Goal: Information Seeking & Learning: Learn about a topic

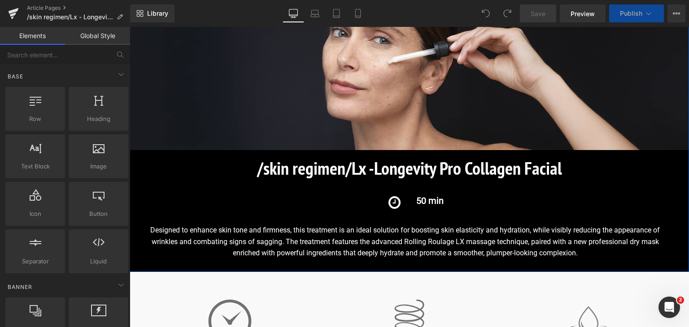
scroll to position [166, 0]
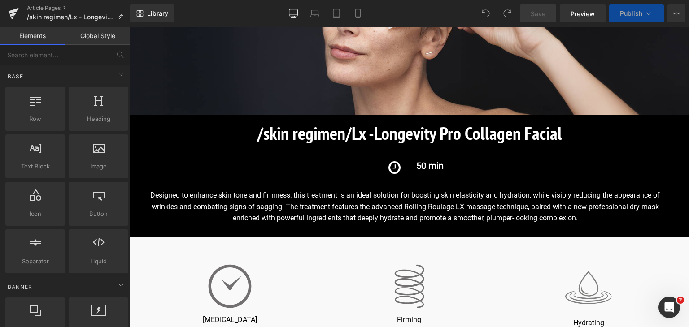
click at [421, 201] on div "Designed to enhance skin tone and firmness, this treatment is an ideal solution…" at bounding box center [416, 207] width 546 height 35
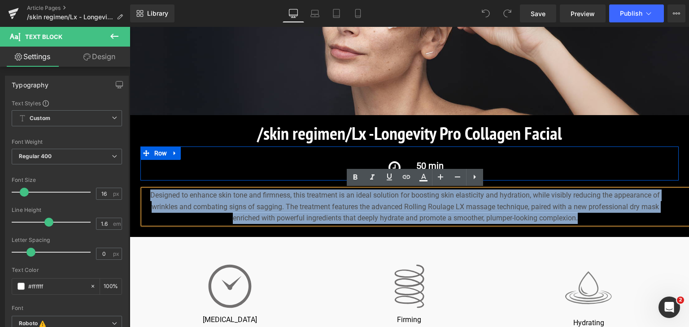
drag, startPoint x: 580, startPoint y: 218, endPoint x: 145, endPoint y: 174, distance: 437.2
click at [145, 174] on div "Image Image /skin regimen/Lx - Longevity Pro Collagen Facial Heading /skin regi…" at bounding box center [409, 74] width 559 height 300
copy div "Designed to enhance skin tone and firmness, this treatment is an ideal solution…"
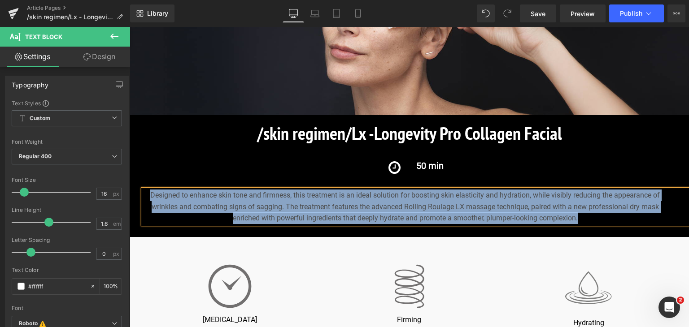
click at [295, 204] on div "Designed to enhance skin tone and firmness, this treatment is an ideal solution…" at bounding box center [416, 207] width 546 height 35
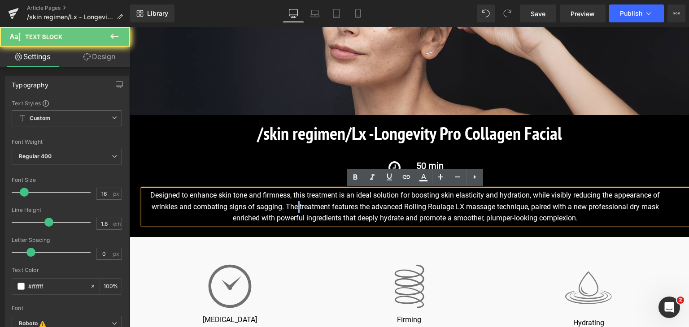
click at [295, 204] on div "Designed to enhance skin tone and firmness, this treatment is an ideal solution…" at bounding box center [416, 207] width 546 height 35
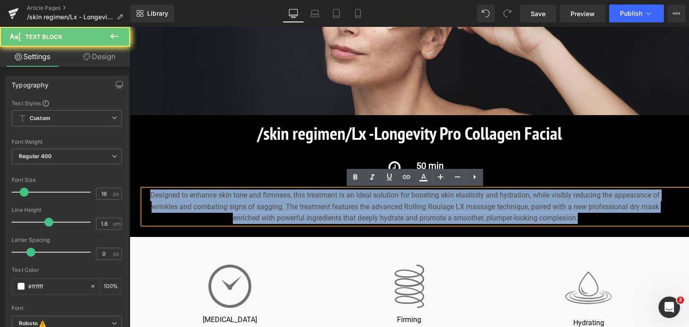
click at [295, 204] on div "Designed to enhance skin tone and firmness, this treatment is an ideal solution…" at bounding box center [416, 207] width 546 height 35
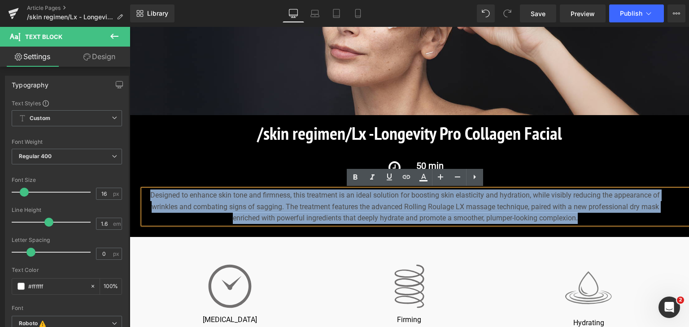
copy div "Designed to enhance skin tone and firmness, this treatment is an ideal solution…"
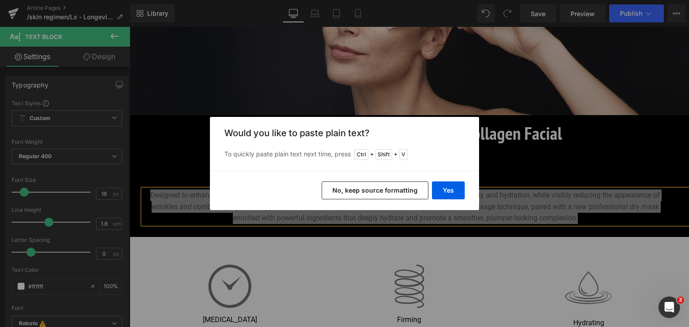
click at [415, 193] on button "No, keep source formatting" at bounding box center [375, 191] width 107 height 18
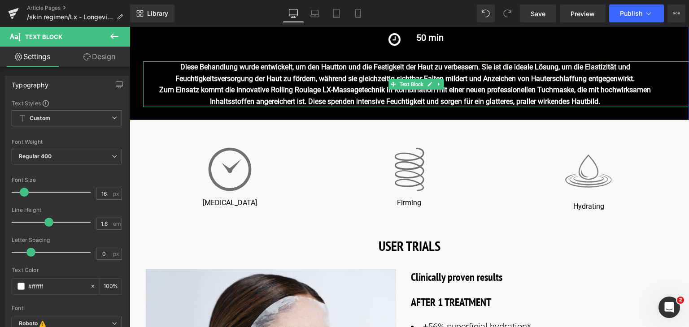
scroll to position [295, 0]
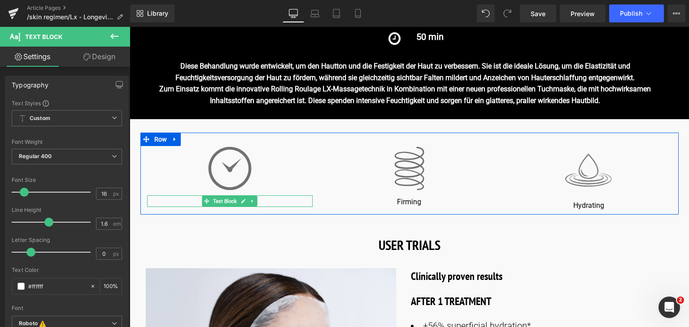
click at [262, 203] on p "[MEDICAL_DATA]" at bounding box center [230, 202] width 166 height 9
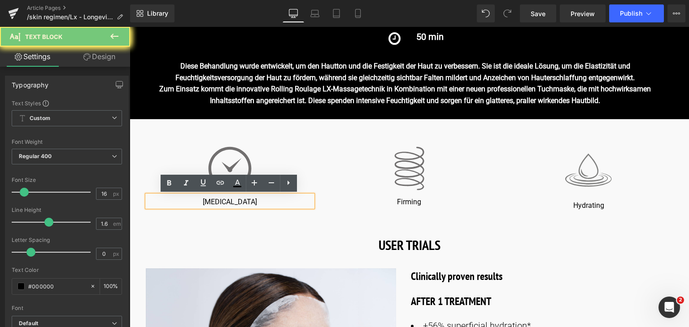
click at [262, 203] on p "[MEDICAL_DATA]" at bounding box center [230, 202] width 166 height 9
copy p "[MEDICAL_DATA]"
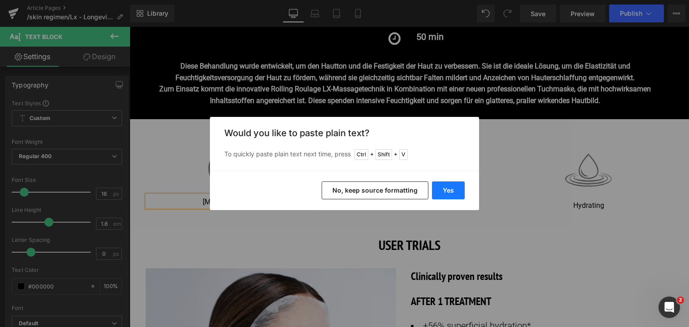
click at [0, 0] on button "Yes" at bounding box center [0, 0] width 0 height 0
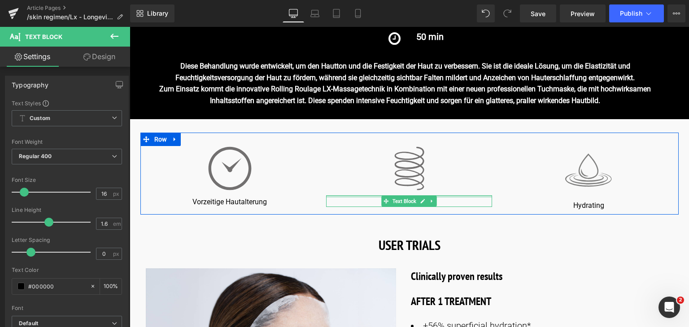
click at [442, 198] on p "Firming" at bounding box center [409, 202] width 166 height 9
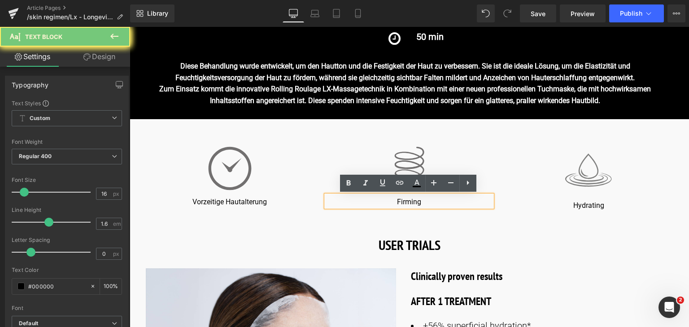
click at [442, 198] on p "Firming" at bounding box center [409, 202] width 166 height 9
copy p "Firming"
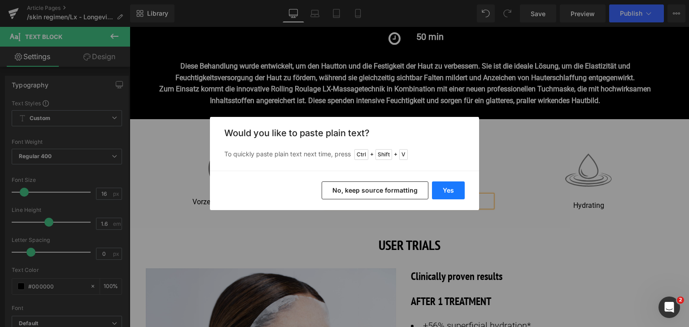
click at [454, 183] on button "Yes" at bounding box center [448, 191] width 33 height 18
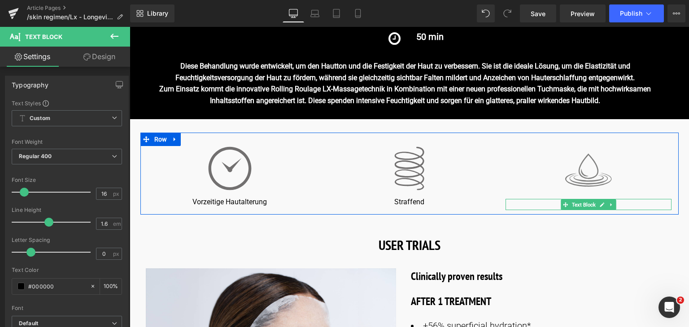
click at [540, 205] on p "Hydrating" at bounding box center [588, 205] width 166 height 9
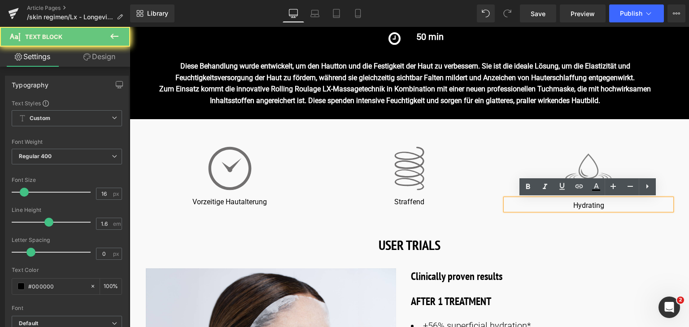
click at [540, 205] on p "Hydrating" at bounding box center [588, 205] width 166 height 9
copy p "Hydrating"
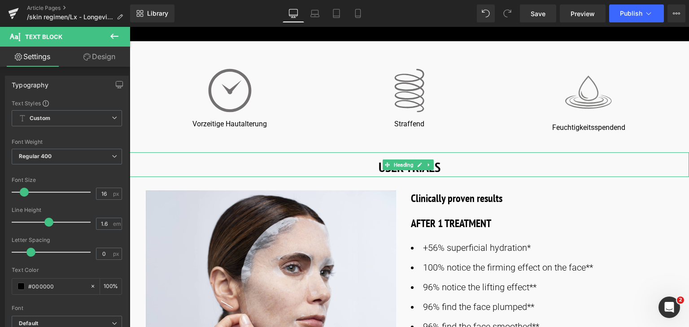
scroll to position [374, 0]
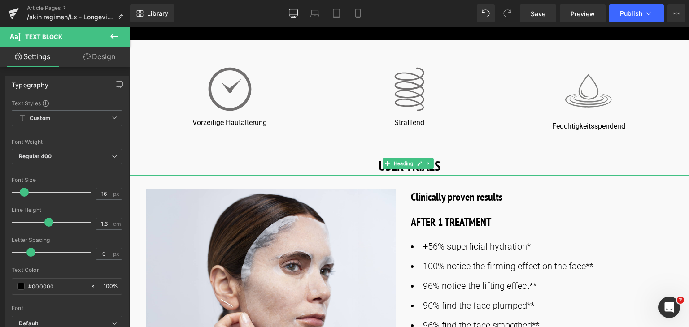
click at [448, 159] on h1 "USER TRIALS" at bounding box center [409, 166] width 559 height 20
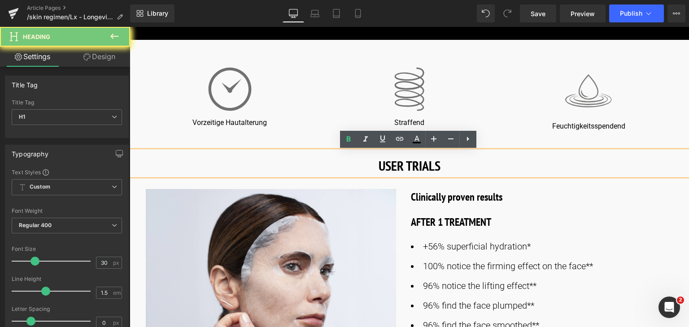
click at [448, 159] on h1 "USER TRIALS" at bounding box center [409, 166] width 559 height 20
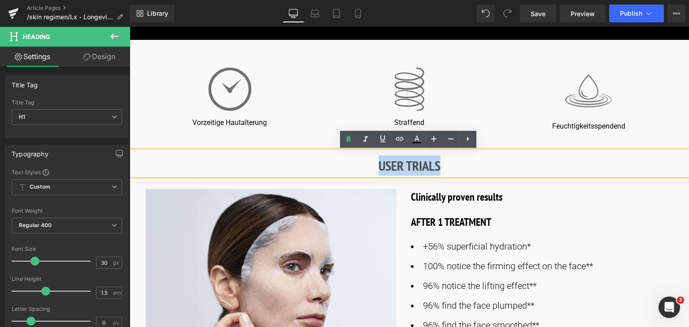
copy strong "USER TRIALS"
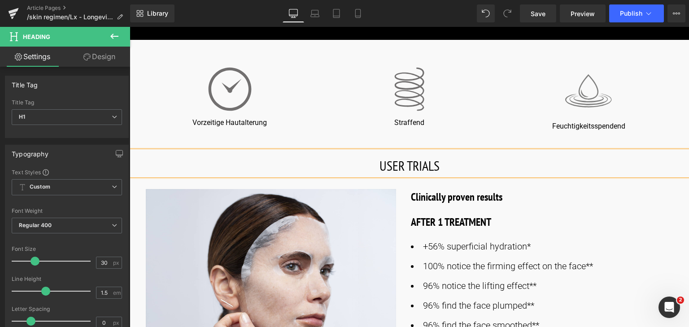
click at [407, 171] on h1 "USER TRIALS" at bounding box center [409, 166] width 559 height 20
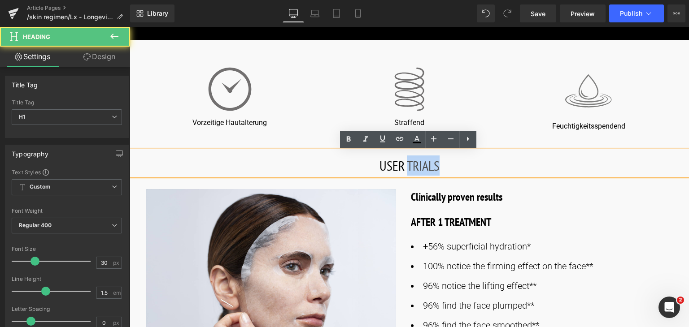
click at [407, 171] on h1 "USER TRIALS" at bounding box center [409, 166] width 559 height 20
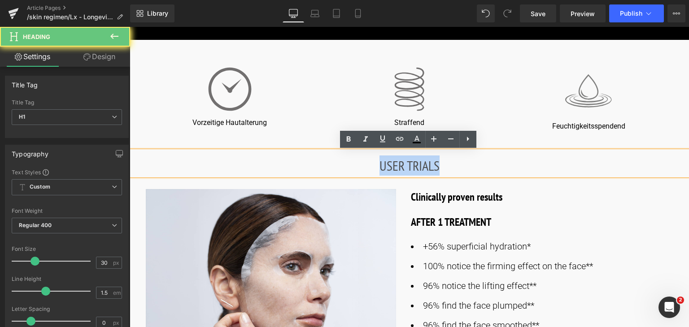
click at [407, 171] on h1 "USER TRIALS" at bounding box center [409, 166] width 559 height 20
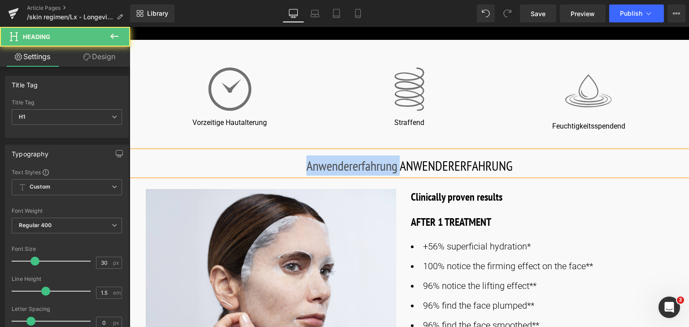
drag, startPoint x: 398, startPoint y: 166, endPoint x: 298, endPoint y: 169, distance: 100.0
click at [298, 169] on h1 "Anwendererfahrung ANWENDERERFAHRUNG" at bounding box center [409, 166] width 559 height 20
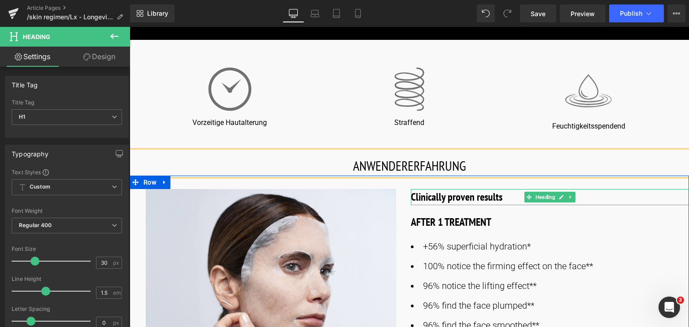
click at [487, 199] on h3 "Clinically proven results" at bounding box center [550, 197] width 278 height 16
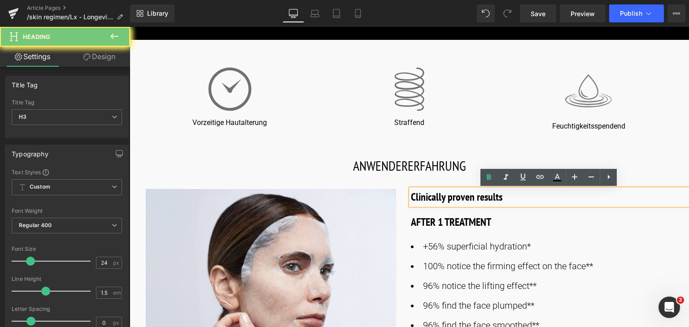
click at [487, 199] on h3 "Clinically proven results" at bounding box center [550, 197] width 278 height 16
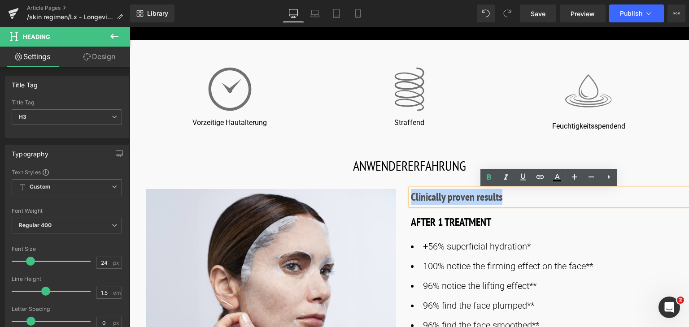
copy h3 "Clinically proven results"
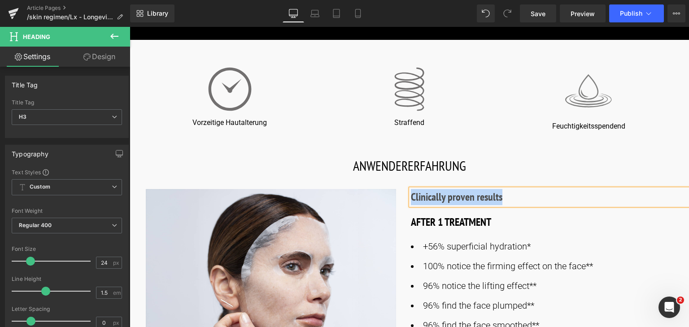
paste div
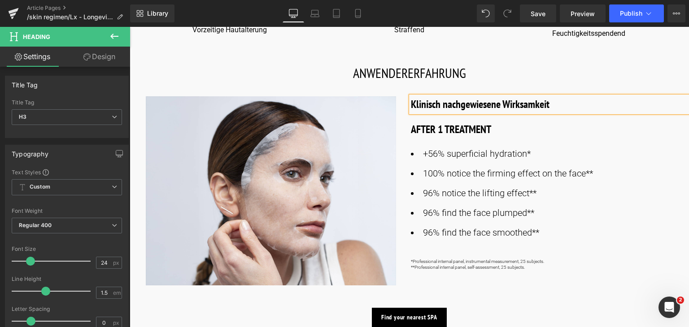
scroll to position [468, 0]
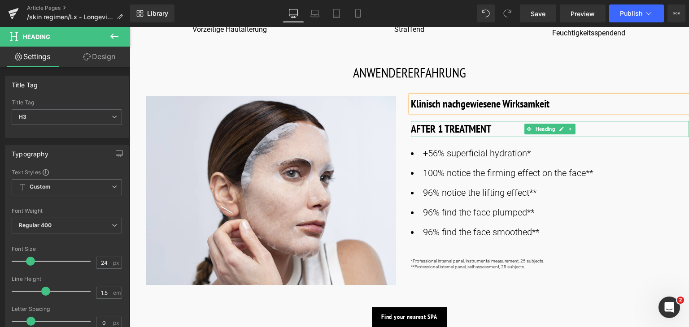
click at [464, 131] on h3 "AFTER 1 TREATMENT" at bounding box center [550, 129] width 278 height 16
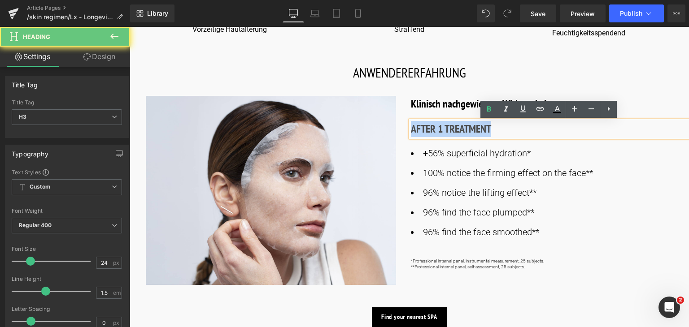
click at [464, 131] on h3 "AFTER 1 TREATMENT" at bounding box center [550, 129] width 278 height 16
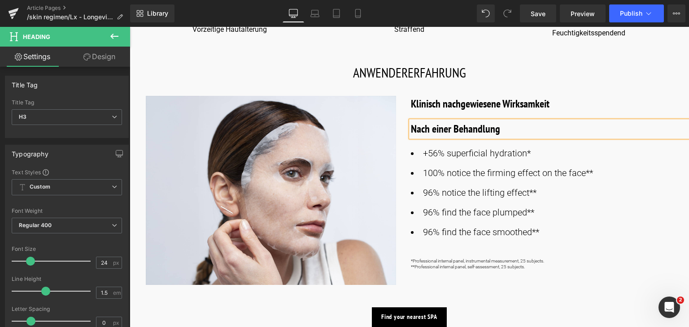
click at [481, 157] on li "+56% superficial hydration*" at bounding box center [550, 153] width 278 height 14
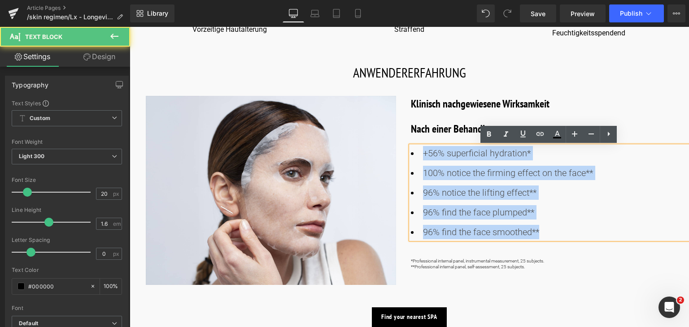
drag, startPoint x: 416, startPoint y: 151, endPoint x: 586, endPoint y: 233, distance: 188.7
click at [586, 233] on ul "+56% superficial hydration* 100% notice the firming effect on the face** 96% no…" at bounding box center [550, 192] width 278 height 93
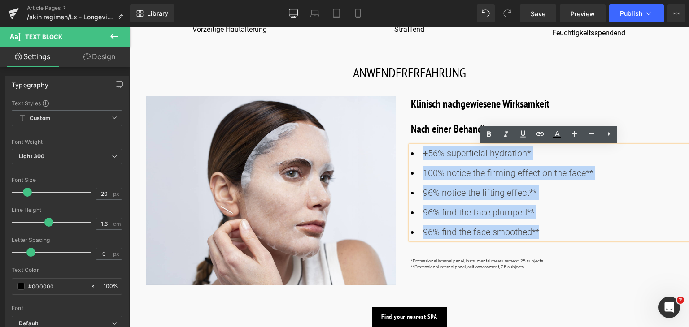
copy ul "+56% superficial hydration* 100% notice the firming effect on the face** 96% no…"
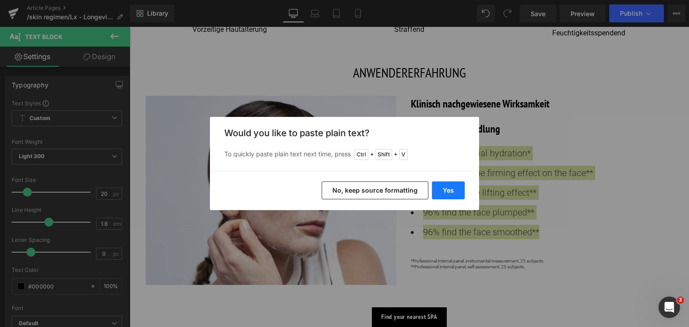
click at [461, 189] on button "Yes" at bounding box center [448, 191] width 33 height 18
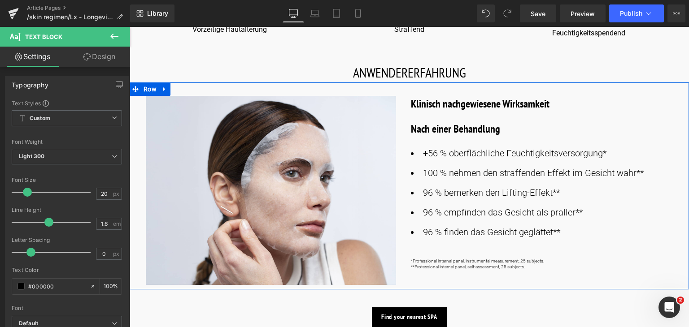
scroll to position [505, 0]
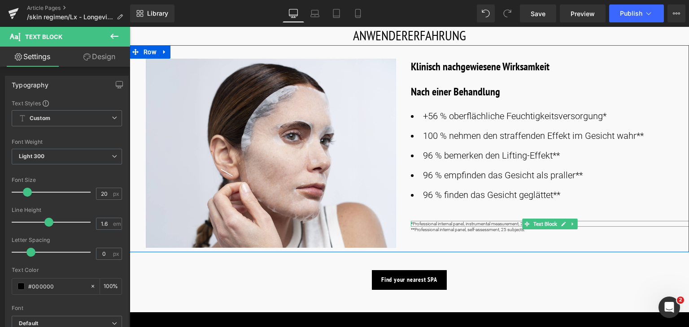
click at [539, 227] on div "**Professional internal panel, self-assessment, 25 subjects. Text Block" at bounding box center [550, 230] width 278 height 6
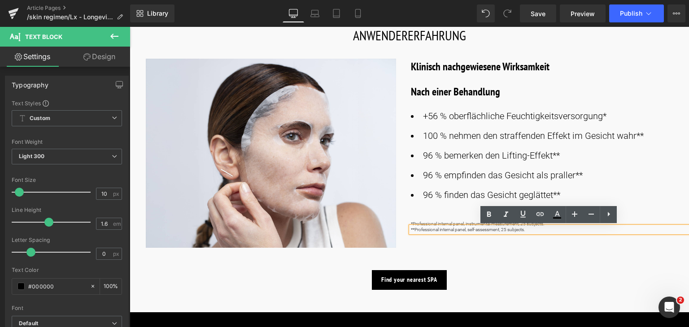
click at [530, 227] on p "**Professional internal panel, self-assessment, 25 subjects." at bounding box center [550, 230] width 278 height 6
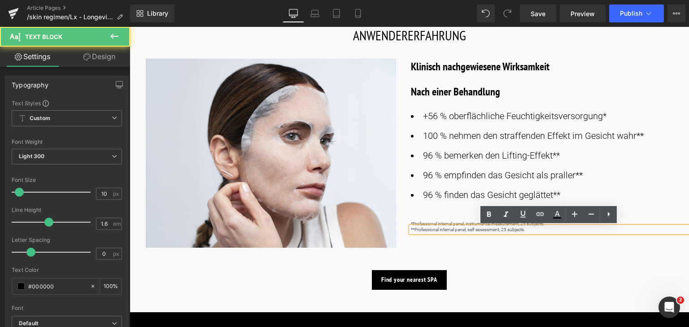
click at [530, 227] on p "**Professional internal panel, self-assessment, 25 subjects." at bounding box center [550, 230] width 278 height 6
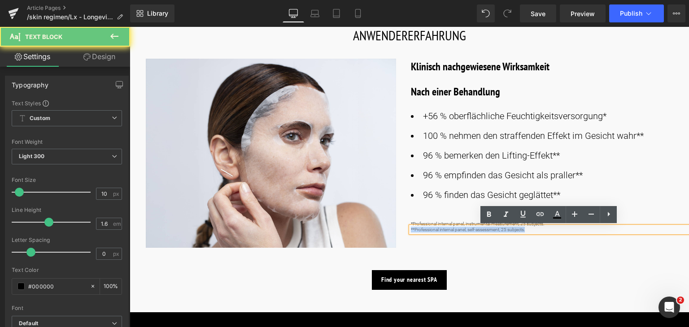
click at [530, 227] on p "**Professional internal panel, self-assessment, 25 subjects." at bounding box center [550, 230] width 278 height 6
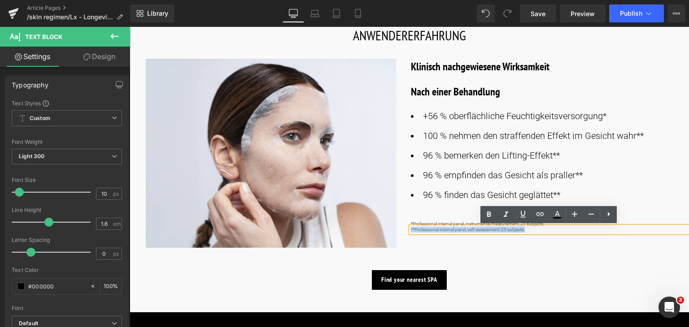
click at [130, 27] on div at bounding box center [130, 27] width 0 height 0
click at [421, 222] on p "*Professional internal panel, instrumental measurement, 25 subjects." at bounding box center [550, 224] width 278 height 6
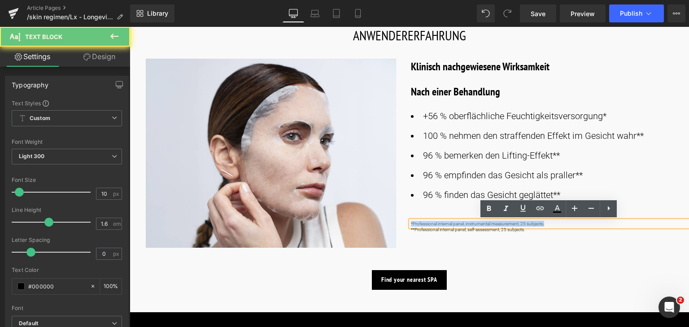
click at [421, 222] on p "*Professional internal panel, instrumental measurement, 25 subjects." at bounding box center [550, 224] width 278 height 6
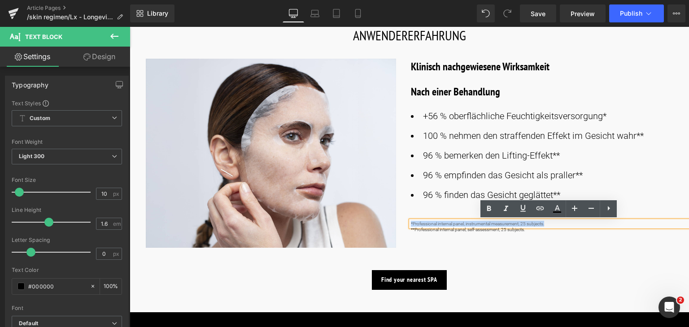
copy p "*Professional internal panel, instrumental measurement, 25 subjects."
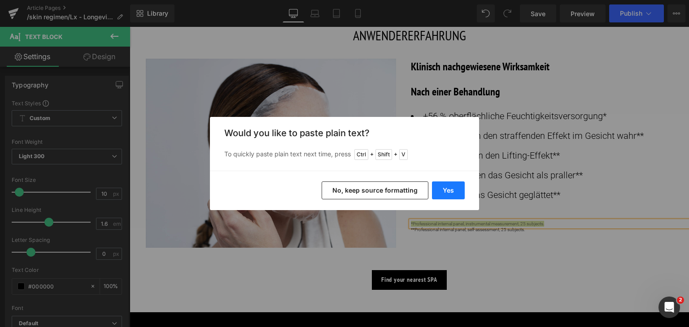
click at [451, 194] on button "Yes" at bounding box center [448, 191] width 33 height 18
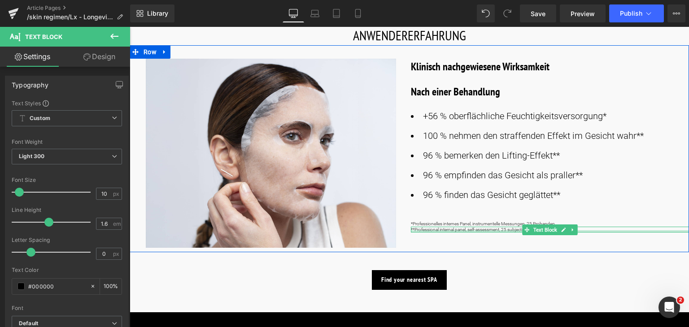
click at [501, 230] on div at bounding box center [550, 231] width 278 height 2
click at [501, 230] on p "**Professional internal panel, self-assessment, 25 subjects." at bounding box center [550, 230] width 278 height 6
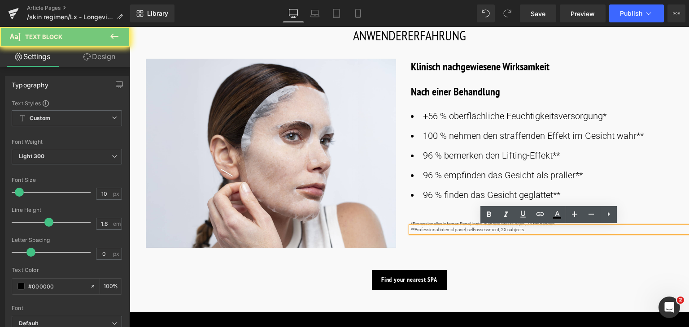
click at [501, 230] on p "**Professional internal panel, self-assessment, 25 subjects." at bounding box center [550, 230] width 278 height 6
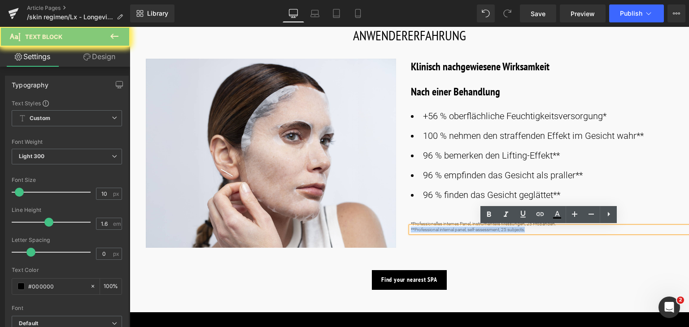
click at [501, 230] on p "**Professional internal panel, self-assessment, 25 subjects." at bounding box center [550, 230] width 278 height 6
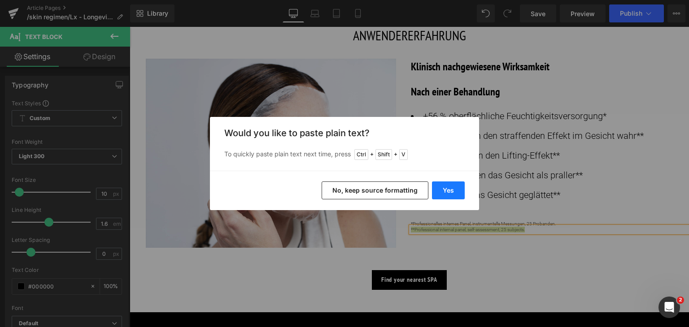
click at [455, 188] on button "Yes" at bounding box center [448, 191] width 33 height 18
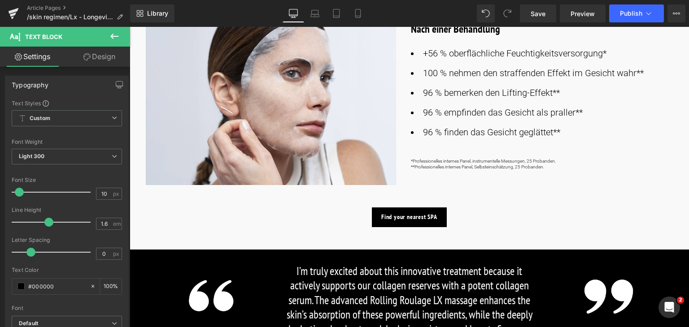
scroll to position [577, 0]
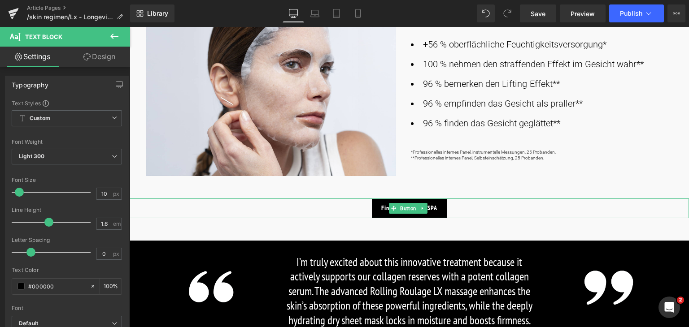
click at [346, 206] on div "Find your nearest SPA" at bounding box center [409, 209] width 559 height 20
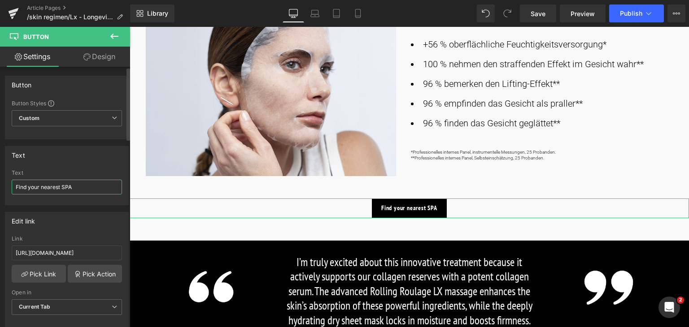
click at [79, 186] on input "Find your nearest SPA" at bounding box center [67, 187] width 110 height 15
paste input "e ein SPA in deiner Nähe"
type input "Finde ein SPA in deiner Nähe"
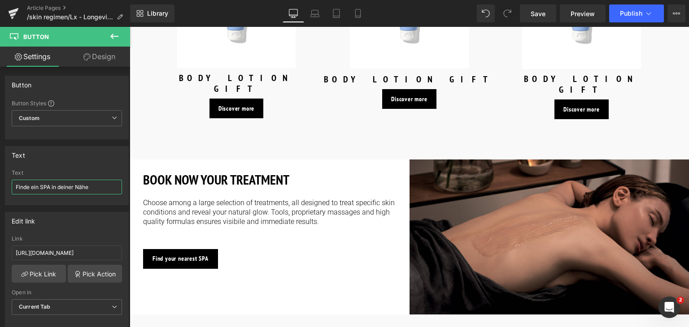
scroll to position [1367, 0]
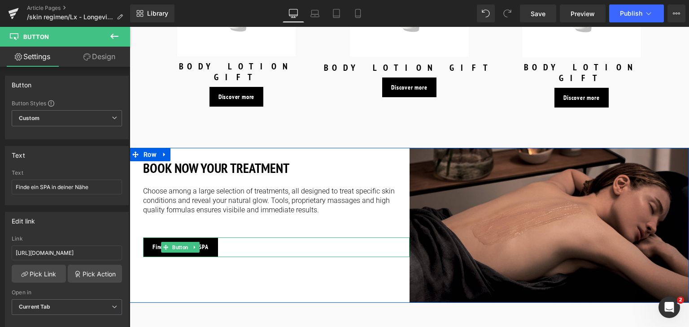
click at [237, 238] on div "Find your nearest SPA" at bounding box center [276, 248] width 266 height 20
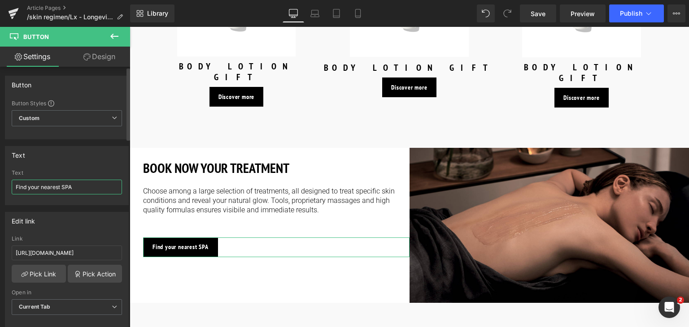
click at [60, 189] on input "Find your nearest SPA" at bounding box center [67, 187] width 110 height 15
paste input "e ein SPA in deiner Nähe"
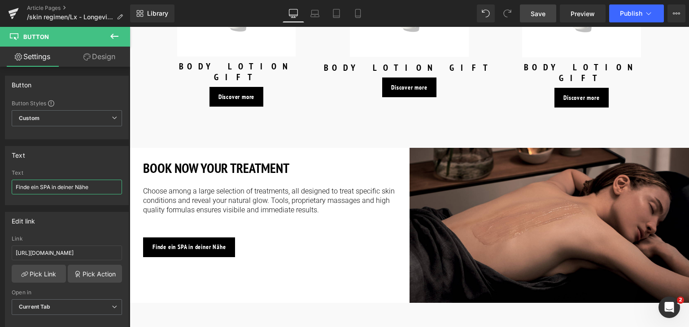
type input "Finde ein SPA in deiner Nähe"
click at [535, 14] on span "Save" at bounding box center [537, 13] width 15 height 9
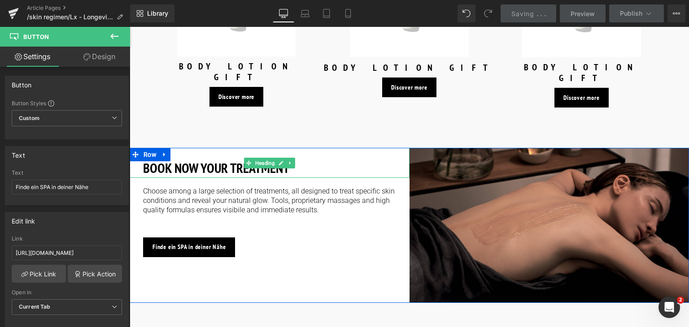
click at [187, 159] on strong "BOOK NOW YOUR TREATMENT" at bounding box center [216, 167] width 146 height 17
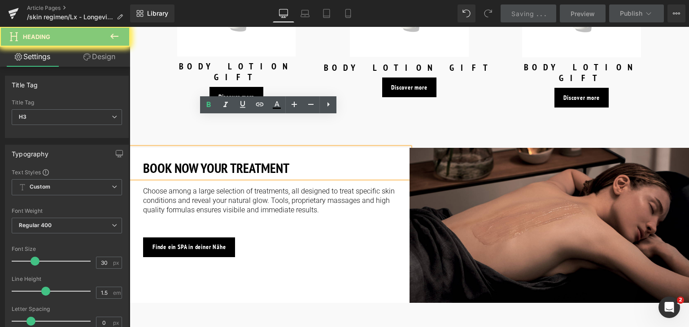
click at [187, 159] on strong "BOOK NOW YOUR TREATMENT" at bounding box center [216, 167] width 146 height 17
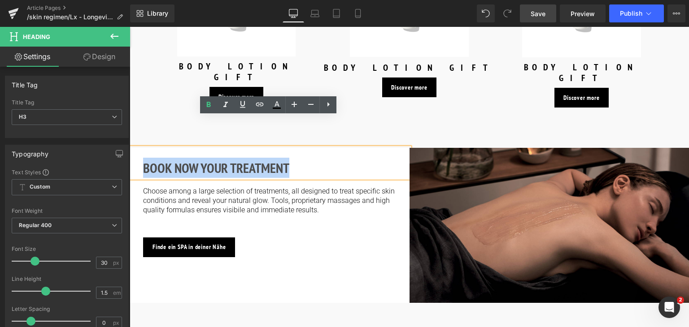
paste div
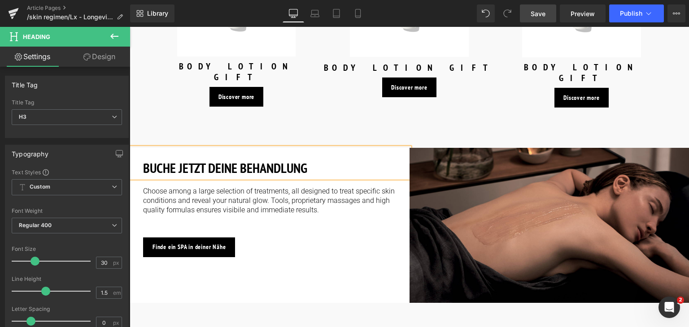
click at [317, 187] on p "Choose among a large selection of treatments, all designed to treat specific sk…" at bounding box center [269, 201] width 253 height 28
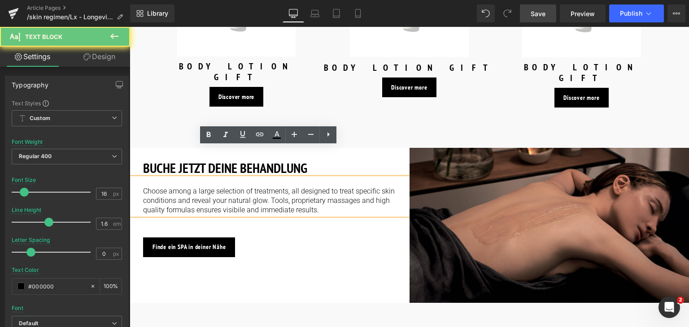
click at [317, 187] on p "Choose among a large selection of treatments, all designed to treat specific sk…" at bounding box center [269, 201] width 253 height 28
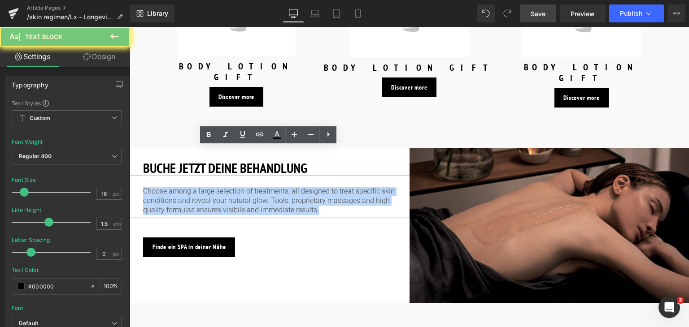
click at [317, 187] on p "Choose among a large selection of treatments, all designed to treat specific sk…" at bounding box center [269, 201] width 253 height 28
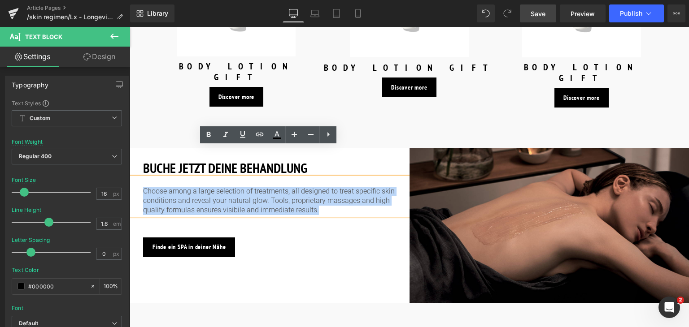
paste div
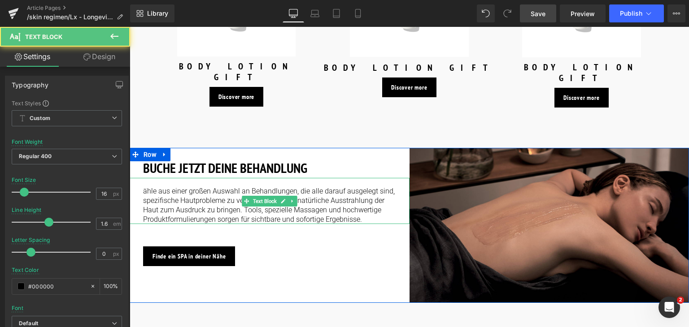
click at [143, 187] on p "ähle aus einer großen Auswahl an Behandlungen, die alle darauf ausgelegt sind, …" at bounding box center [269, 205] width 253 height 37
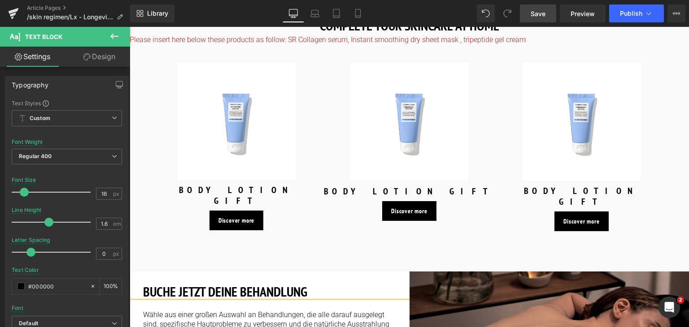
scroll to position [1235, 0]
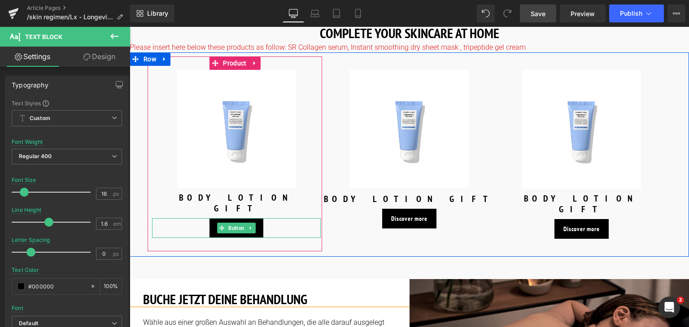
click at [287, 218] on div "Discover more" at bounding box center [236, 228] width 169 height 20
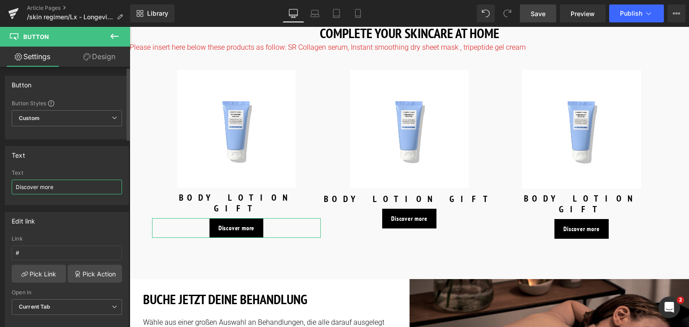
click at [87, 180] on input "Discover more" at bounding box center [67, 187] width 110 height 15
type input "Mehr entdecken"
click at [87, 180] on input "Mehr entdecken" at bounding box center [67, 187] width 110 height 15
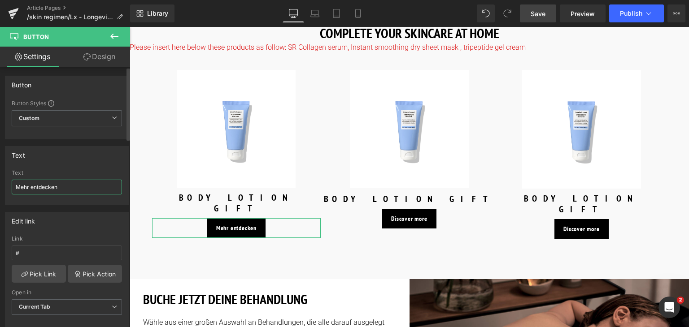
click at [87, 180] on input "Mehr entdecken" at bounding box center [67, 187] width 110 height 15
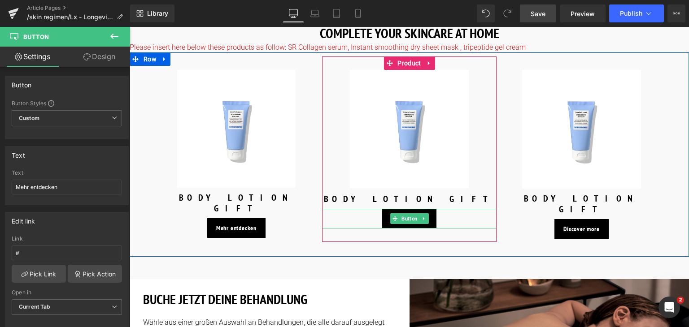
click at [369, 209] on div "Discover more" at bounding box center [409, 219] width 174 height 20
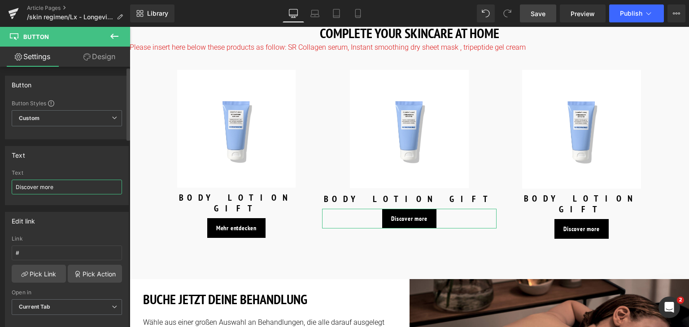
click at [66, 191] on input "Discover more" at bounding box center [67, 187] width 110 height 15
paste input "Mehr entdecken"
type input "Mehr entdecken"
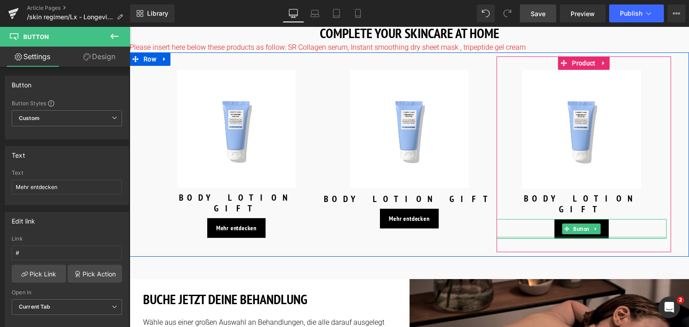
click at [531, 219] on div "Discover more" at bounding box center [581, 229] width 170 height 20
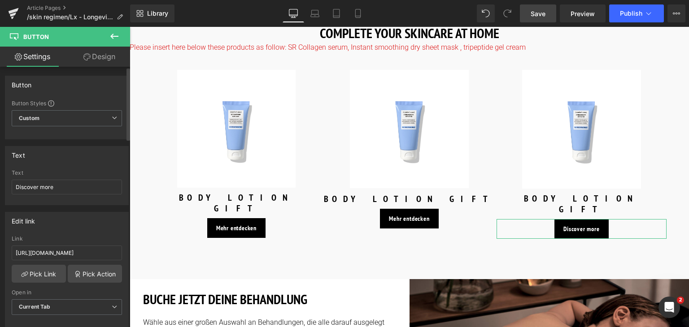
click at [68, 178] on div "Text Discover more" at bounding box center [67, 187] width 110 height 35
click at [64, 187] on input "Discover more" at bounding box center [67, 187] width 110 height 15
paste input "Mehr entdecken"
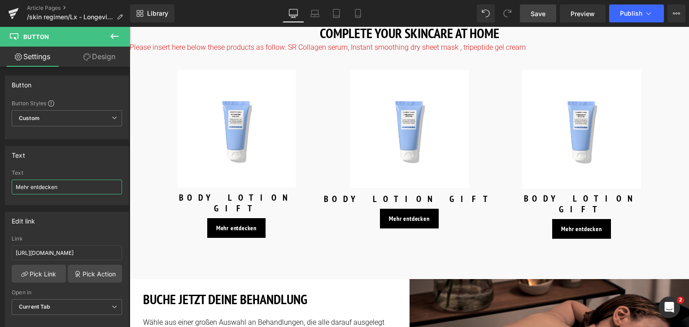
type input "Mehr entdecken"
click at [538, 17] on span "Save" at bounding box center [537, 13] width 15 height 9
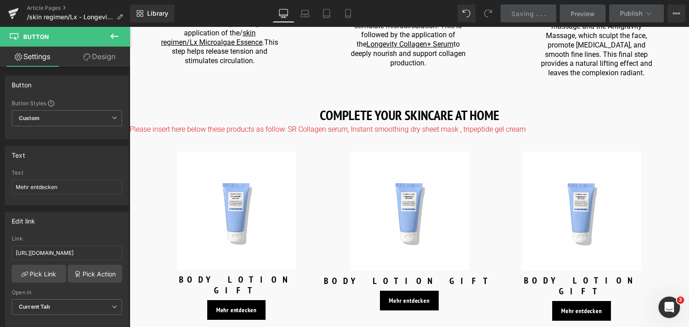
scroll to position [1153, 0]
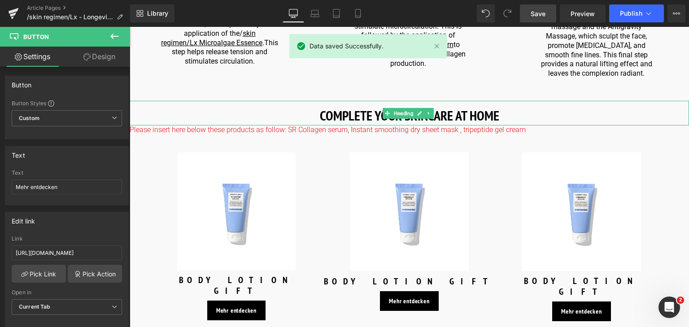
click at [333, 107] on strong "COMPLETE YOUR SKINCARE AT HOME" at bounding box center [409, 115] width 179 height 17
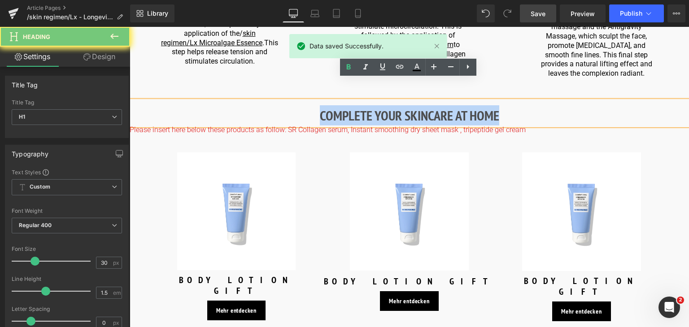
click at [333, 107] on strong "COMPLETE YOUR SKINCARE AT HOME" at bounding box center [409, 115] width 179 height 17
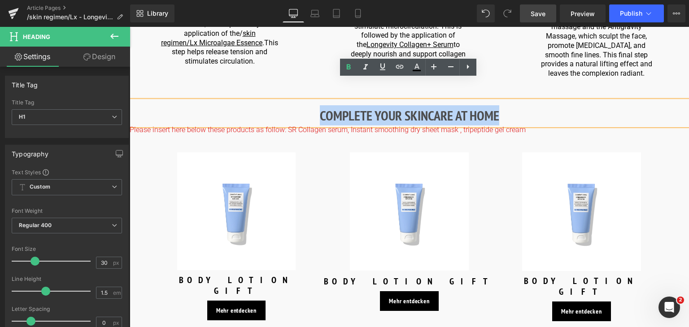
paste div
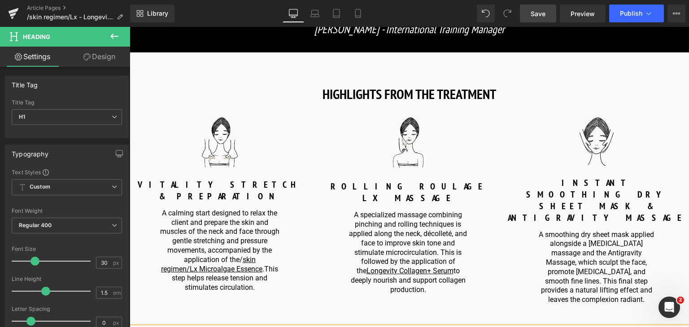
scroll to position [922, 0]
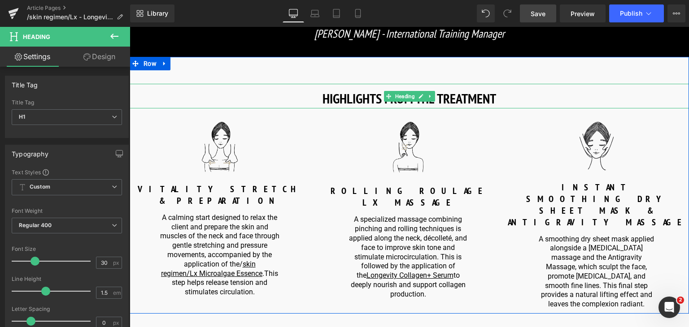
click at [464, 98] on strong "HIGHLIGHTS FROM THE TREATMENT" at bounding box center [409, 98] width 174 height 17
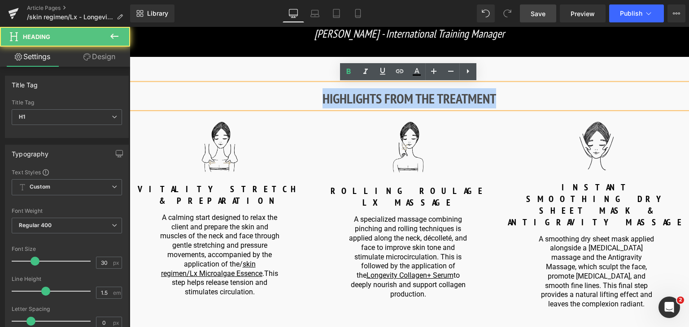
click at [493, 106] on strong "HIGHLIGHTS FROM THE TREATMENT" at bounding box center [409, 98] width 174 height 17
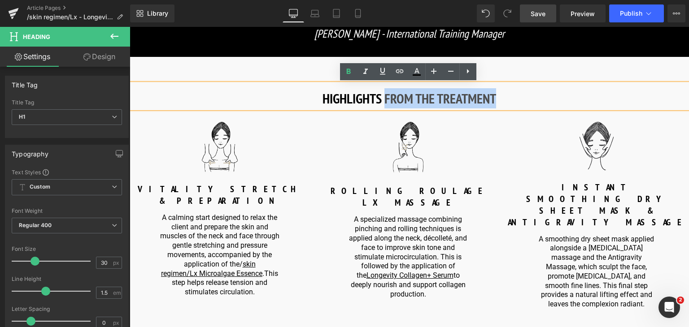
drag, startPoint x: 500, startPoint y: 99, endPoint x: 384, endPoint y: 97, distance: 116.6
click at [384, 97] on h1 "HIGHLIGHTS FROM THE TREATMENT" at bounding box center [409, 98] width 559 height 20
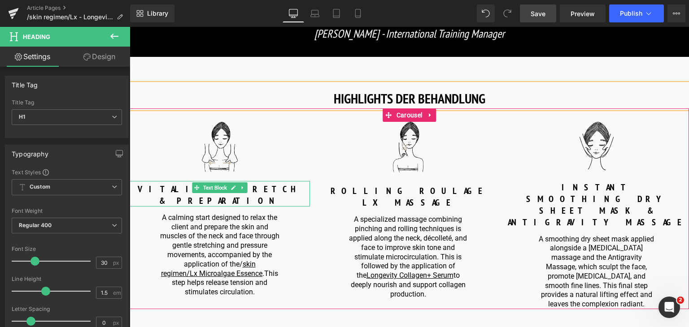
click at [278, 185] on p "VITALITY STRETCH & PREPARATION" at bounding box center [220, 194] width 180 height 23
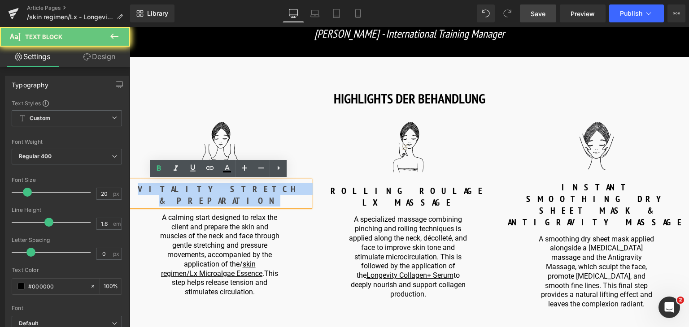
click at [278, 185] on p "VITALITY STRETCH & PREPARATION" at bounding box center [220, 194] width 180 height 23
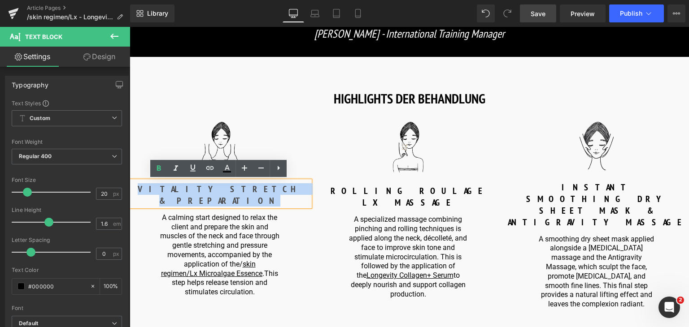
copy b "VITALITY STRETCH & PREPARATION"
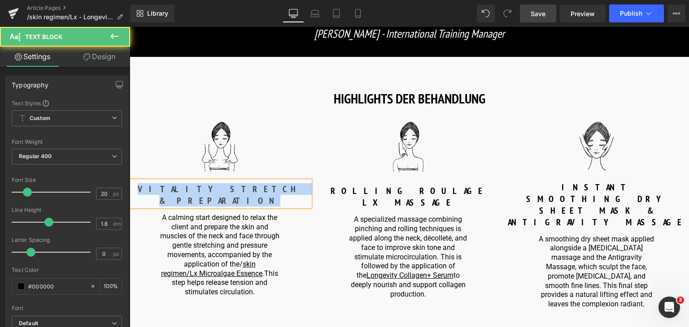
click at [269, 187] on b "VITALITY STRETCH & PREPARATION" at bounding box center [220, 194] width 164 height 23
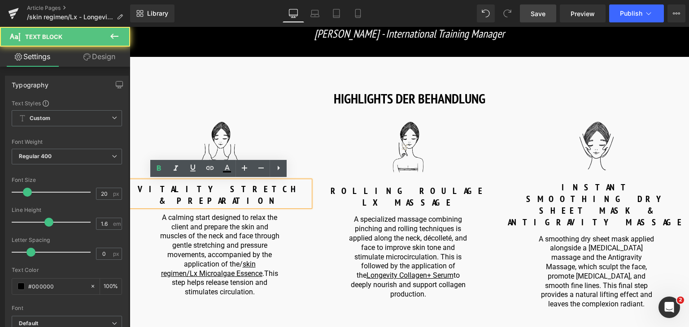
click at [269, 187] on b "VITALITY STRETCH & PREPARATION" at bounding box center [220, 194] width 164 height 23
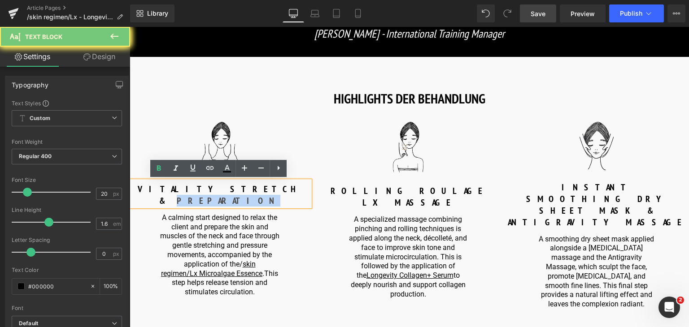
click at [269, 187] on b "VITALITY STRETCH & PREPARATION" at bounding box center [220, 194] width 164 height 23
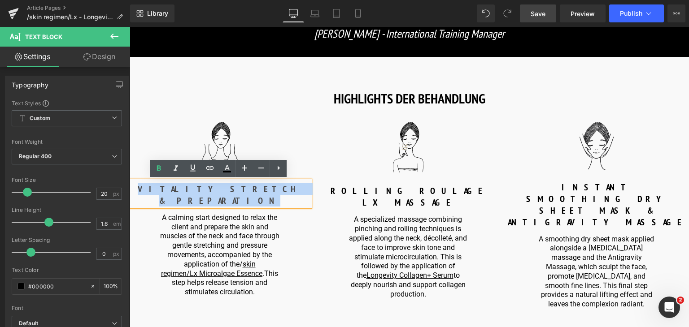
click at [269, 187] on b "VITALITY STRETCH & PREPARATION" at bounding box center [220, 194] width 164 height 23
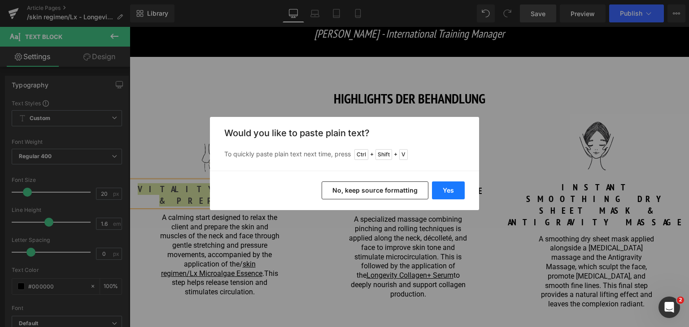
click at [458, 192] on button "Yes" at bounding box center [448, 191] width 33 height 18
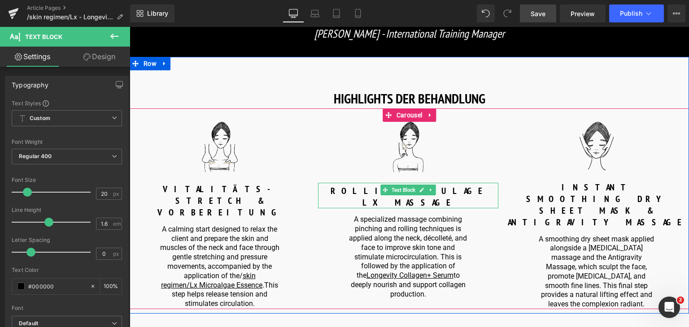
click at [348, 186] on p "ROLLING ROULAGE LX MASSAGE" at bounding box center [408, 196] width 180 height 23
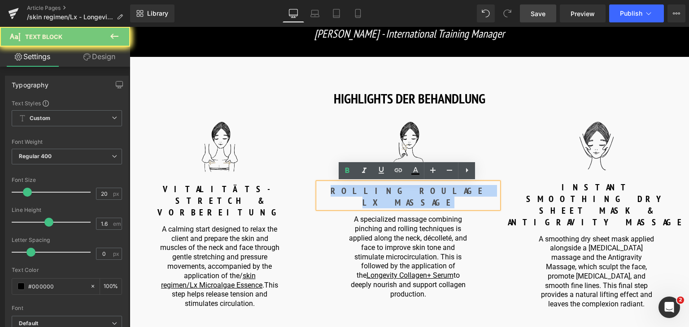
click at [348, 186] on p "ROLLING ROULAGE LX MASSAGE" at bounding box center [408, 196] width 180 height 23
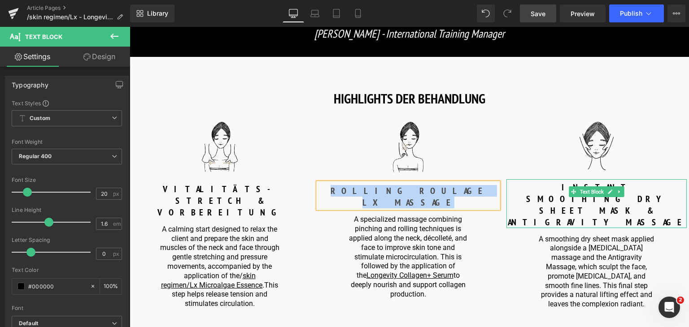
click at [547, 217] on p "ANTIGRAVITY MASSAGE" at bounding box center [596, 223] width 180 height 12
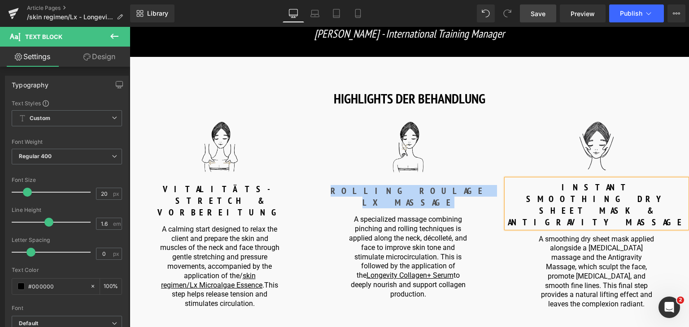
click at [547, 217] on p "ANTIGRAVITY MASSAGE" at bounding box center [596, 223] width 180 height 12
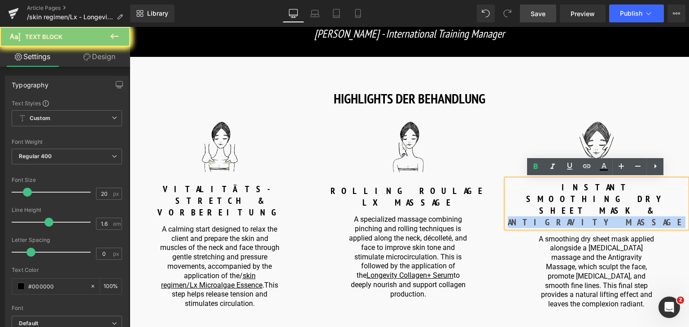
click at [547, 217] on p "ANTIGRAVITY MASSAGE" at bounding box center [596, 223] width 180 height 12
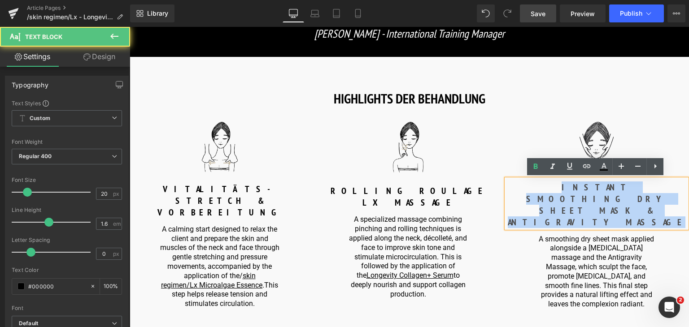
drag, startPoint x: 526, startPoint y: 189, endPoint x: 653, endPoint y: 196, distance: 127.5
click at [653, 196] on div "INSTANT SMOOTHING DRY SHEET MASK & ANTIGRAVITY MASSAGE" at bounding box center [596, 203] width 180 height 49
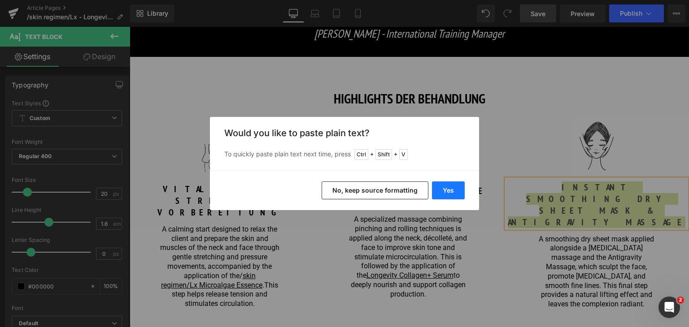
click at [437, 194] on button "Yes" at bounding box center [448, 191] width 33 height 18
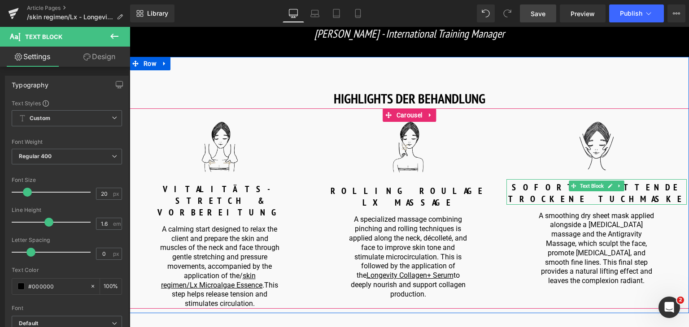
click at [669, 187] on p "SOFORT GLÄTTENDE TROCKENE TUCHMASKE" at bounding box center [596, 193] width 180 height 23
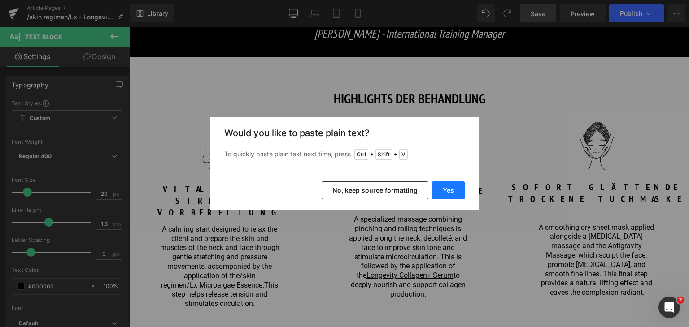
click at [438, 191] on button "Yes" at bounding box center [448, 191] width 33 height 18
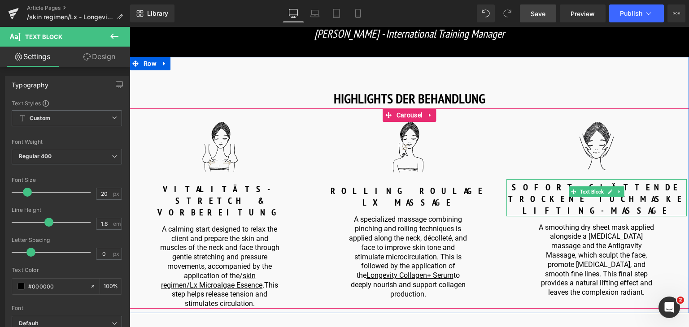
click at [565, 205] on p "LIFTING-MASSAGE" at bounding box center [596, 211] width 180 height 12
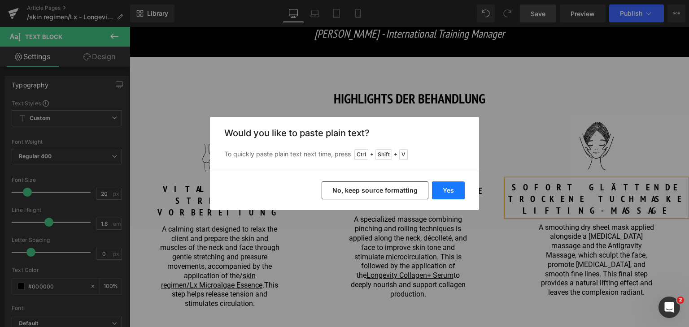
click at [455, 190] on button "Yes" at bounding box center [448, 191] width 33 height 18
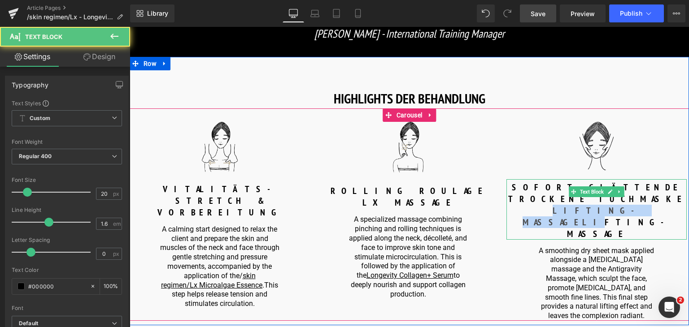
drag, startPoint x: 600, startPoint y: 201, endPoint x: 526, endPoint y: 197, distance: 74.1
click at [526, 205] on p "LIFTING-MASSAGELIFTING-MASSAGE" at bounding box center [596, 222] width 180 height 35
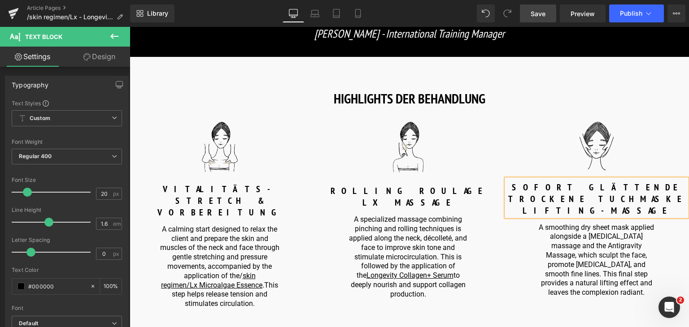
click at [526, 205] on p "LIFTING-MASSAGE" at bounding box center [596, 211] width 180 height 12
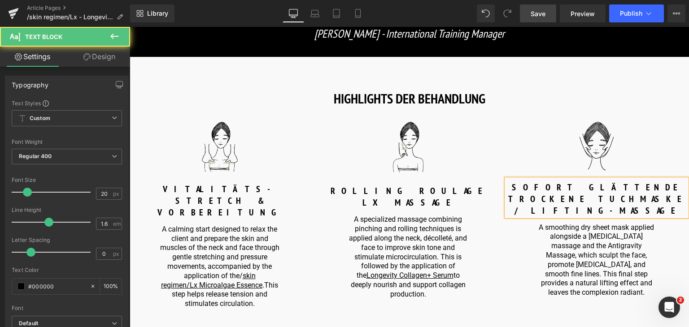
click at [544, 205] on div "SOFORT GLÄTTENDE TROCKENE TUCHMASKE /LIFTING-MASSAGE" at bounding box center [596, 197] width 180 height 37
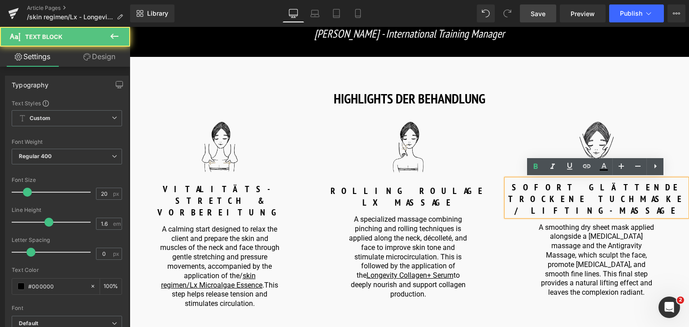
click at [554, 205] on p "/LIFTING-MASSAGE" at bounding box center [596, 211] width 180 height 12
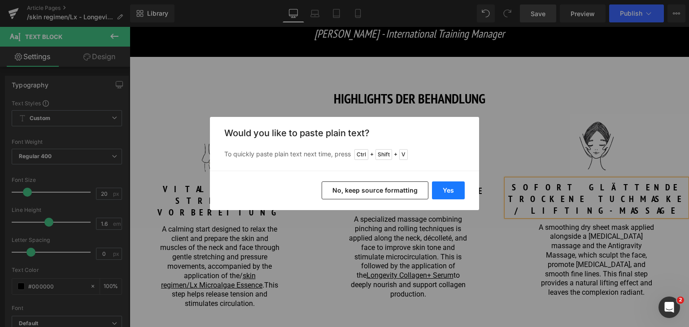
click at [439, 194] on button "Yes" at bounding box center [448, 191] width 33 height 18
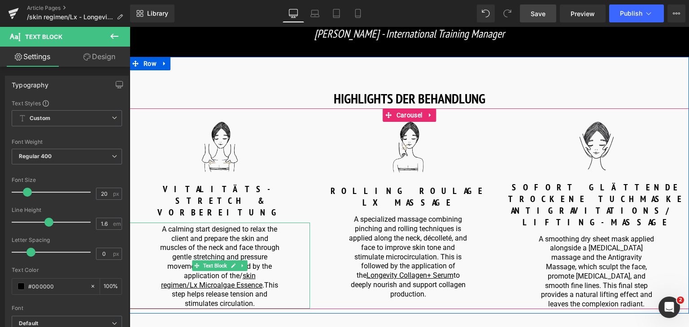
click at [230, 225] on p "A calming start designed to relax the client and prepare the skin and muscles o…" at bounding box center [220, 267] width 122 height 84
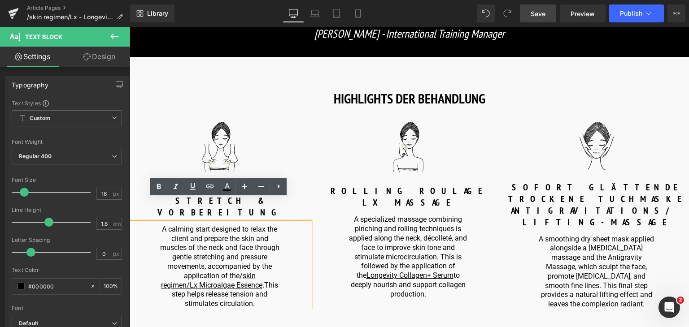
click at [260, 282] on p "A calming start designed to relax the client and prepare the skin and muscles o…" at bounding box center [220, 267] width 122 height 84
drag, startPoint x: 260, startPoint y: 282, endPoint x: 144, endPoint y: 207, distance: 138.1
click at [144, 223] on div "A calming start designed to relax the client and prepare the skin and muscles o…" at bounding box center [220, 266] width 180 height 86
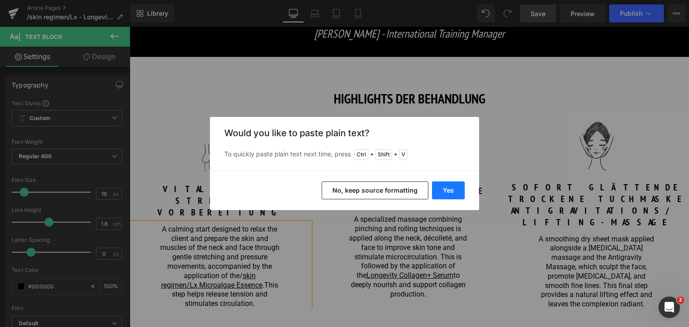
click at [457, 182] on button "Yes" at bounding box center [448, 191] width 33 height 18
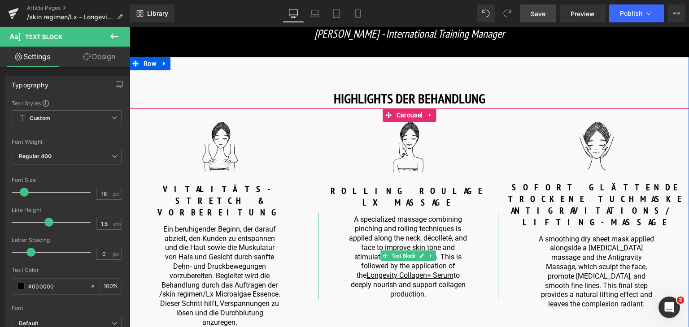
click at [362, 272] on p "A specialized massage combining pinching and rolling techniques is applied alon…" at bounding box center [408, 257] width 122 height 84
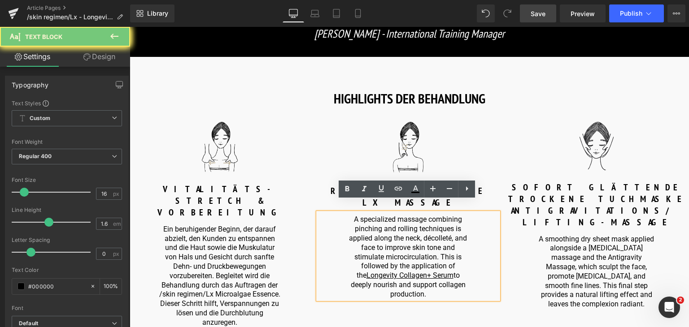
click at [362, 272] on p "A specialized massage combining pinching and rolling techniques is applied alon…" at bounding box center [408, 257] width 122 height 84
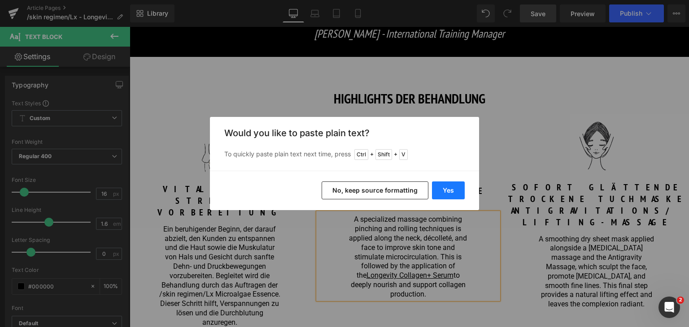
click at [450, 188] on button "Yes" at bounding box center [448, 191] width 33 height 18
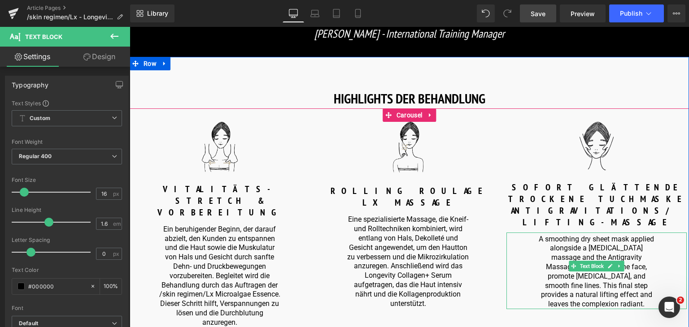
click at [543, 248] on p "A smoothing dry sheet mask applied alongside a [MEDICAL_DATA] massage and the A…" at bounding box center [596, 272] width 122 height 74
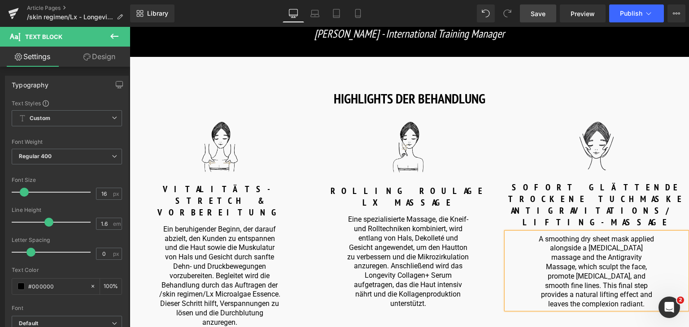
click at [543, 248] on p "A smoothing dry sheet mask applied alongside a [MEDICAL_DATA] massage and the A…" at bounding box center [596, 272] width 122 height 74
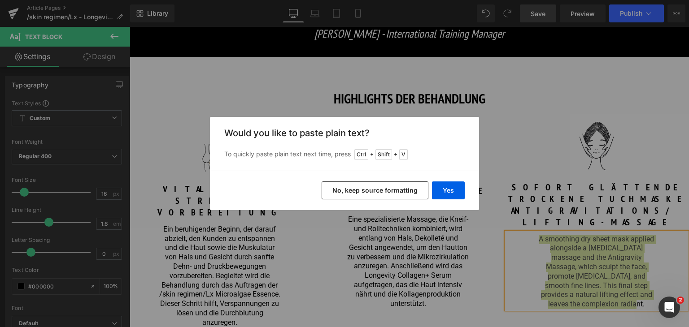
click at [452, 178] on div "Yes No, keep source formatting" at bounding box center [344, 190] width 269 height 39
click at [451, 183] on button "Yes" at bounding box center [448, 191] width 33 height 18
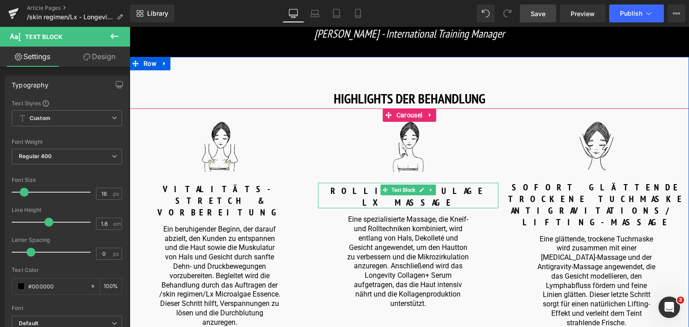
click at [374, 189] on strong "ROLLING ROULAGE LX MASSAGE" at bounding box center [408, 196] width 156 height 23
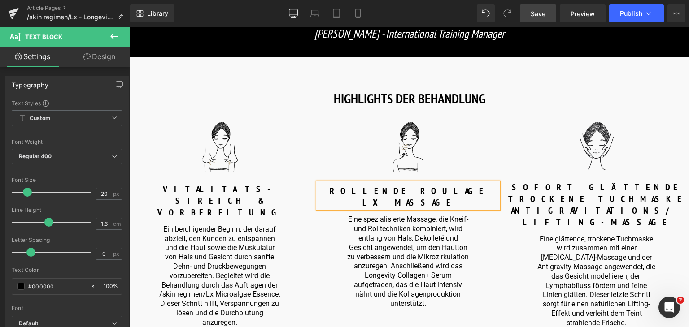
drag, startPoint x: 544, startPoint y: 17, endPoint x: 346, endPoint y: 128, distance: 227.2
click at [544, 17] on span "Save" at bounding box center [537, 13] width 15 height 9
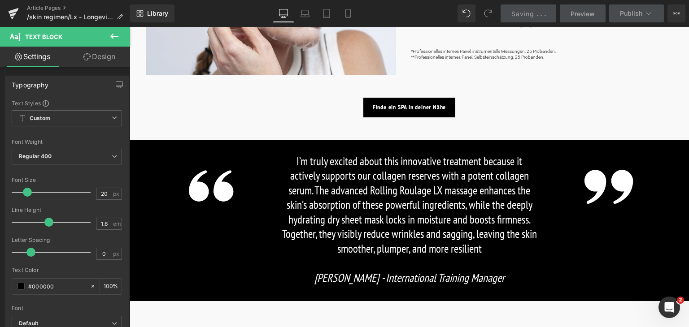
scroll to position [676, 0]
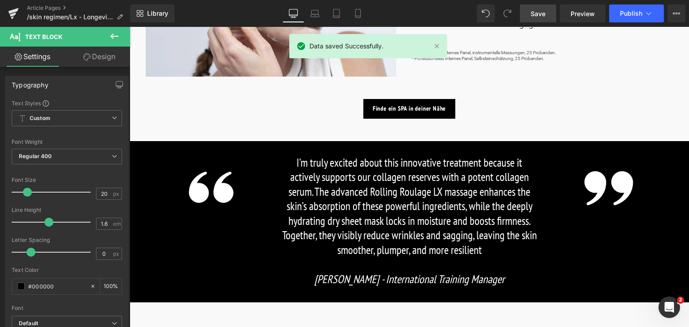
click at [421, 188] on p "I’m truly excited about this innovative treatment because it actively supports …" at bounding box center [410, 207] width 256 height 102
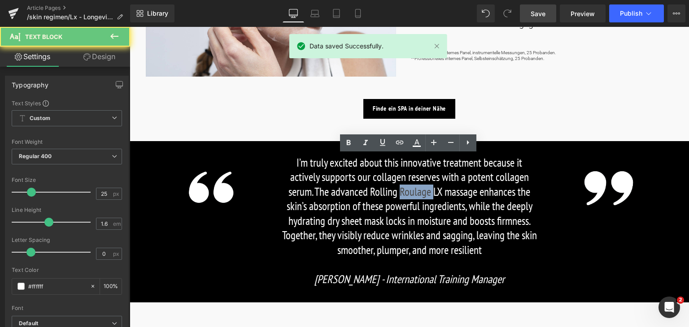
click at [421, 188] on p "I’m truly excited about this innovative treatment because it actively supports …" at bounding box center [410, 207] width 256 height 102
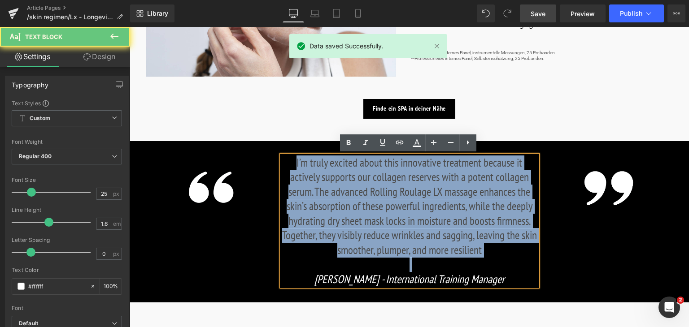
click at [421, 188] on p "I’m truly excited about this innovative treatment because it actively supports …" at bounding box center [410, 207] width 256 height 102
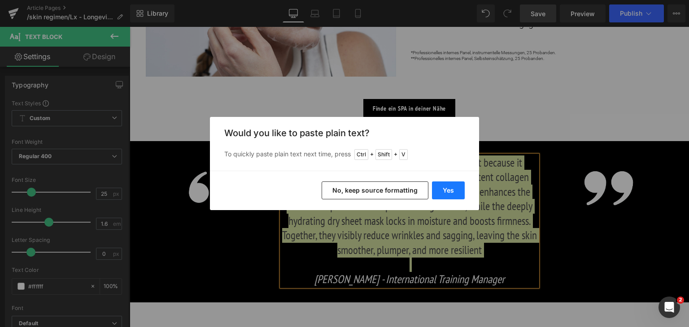
click at [447, 185] on button "Yes" at bounding box center [448, 191] width 33 height 18
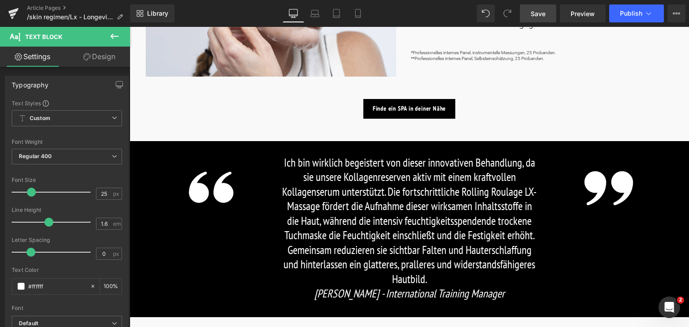
click at [543, 15] on span "Save" at bounding box center [537, 13] width 15 height 9
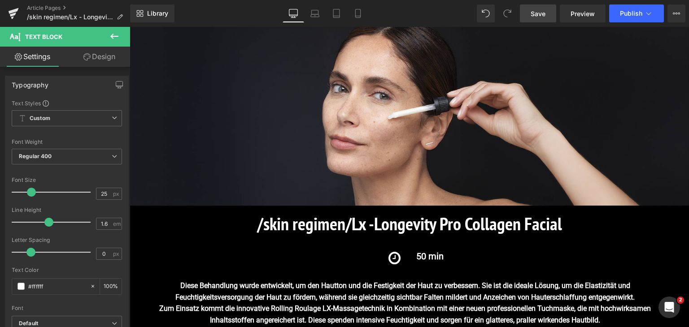
scroll to position [0, 0]
